Goal: Navigation & Orientation: Find specific page/section

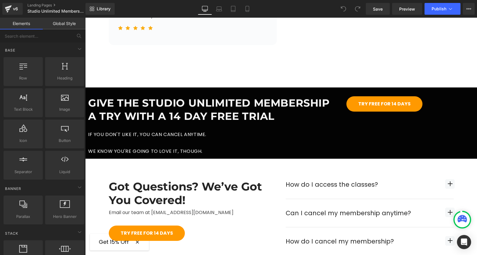
scroll to position [1795, 0]
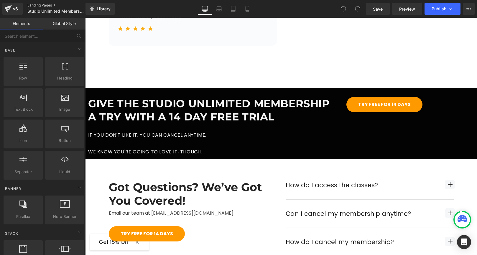
click at [32, 6] on link "Landing Pages" at bounding box center [61, 5] width 68 height 5
